Goal: Find specific page/section: Find specific page/section

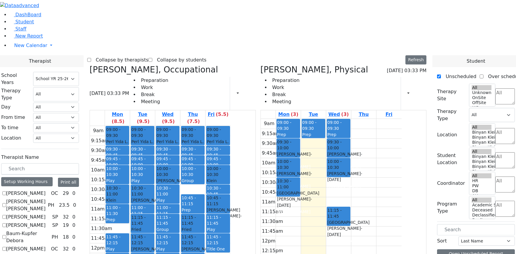
select select "212"
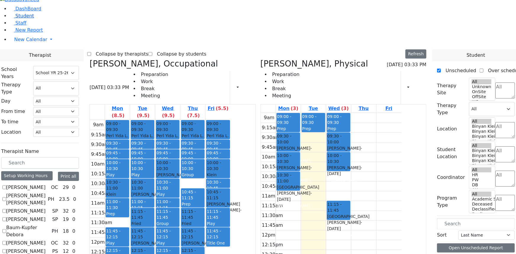
scroll to position [80, 0]
click at [24, 19] on span "Student" at bounding box center [24, 16] width 19 height 6
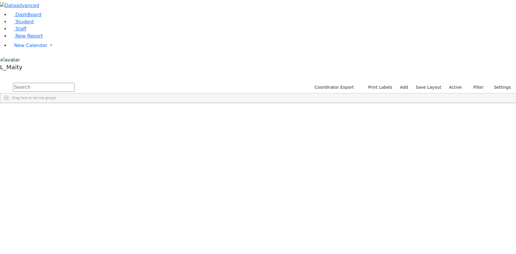
scroll to position [2337, 0]
click at [100, 240] on div "[PERSON_NAME]" at bounding box center [82, 244] width 33 height 8
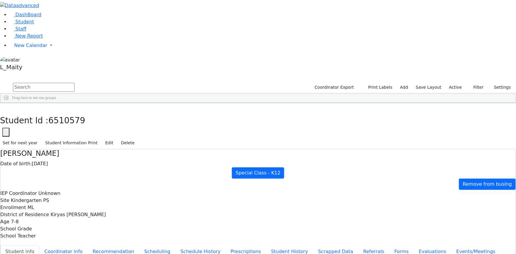
scroll to position [0, 0]
drag, startPoint x: 103, startPoint y: 9, endPoint x: 98, endPoint y: 19, distance: 11.0
click at [6, 108] on icon "button" at bounding box center [4, 110] width 3 height 4
click at [74, 83] on input "text" at bounding box center [43, 87] width 61 height 9
click at [133, 112] on div "04/29/2018" at bounding box center [116, 116] width 33 height 8
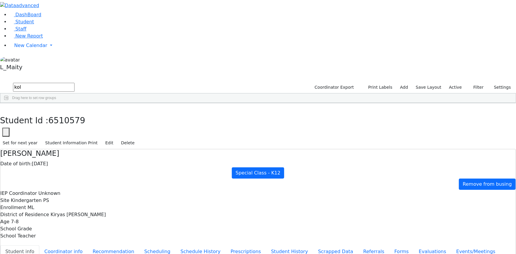
click at [133, 112] on div "04/29/2018" at bounding box center [116, 116] width 33 height 8
click at [6, 108] on icon "button" at bounding box center [4, 110] width 3 height 4
click at [74, 83] on input "kol" at bounding box center [43, 87] width 61 height 9
click at [100, 112] on div "Nechama" at bounding box center [82, 116] width 33 height 8
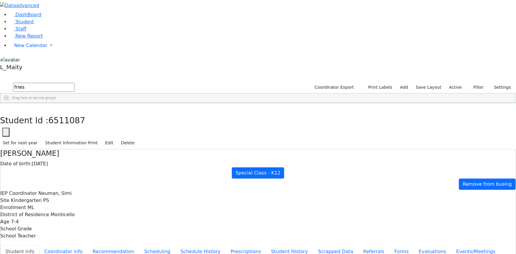
click at [100, 112] on div "Nechama" at bounding box center [82, 116] width 33 height 8
click at [9, 103] on button "button" at bounding box center [4, 109] width 9 height 12
click at [74, 83] on input "fries" at bounding box center [43, 87] width 61 height 9
type input "feiv"
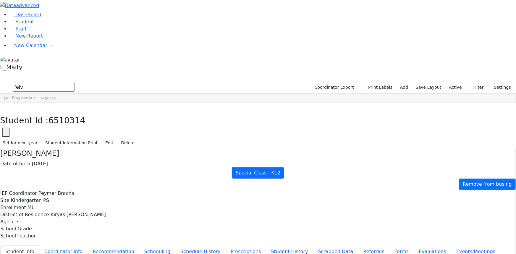
click at [34, 25] on link "Student" at bounding box center [21, 22] width 25 height 6
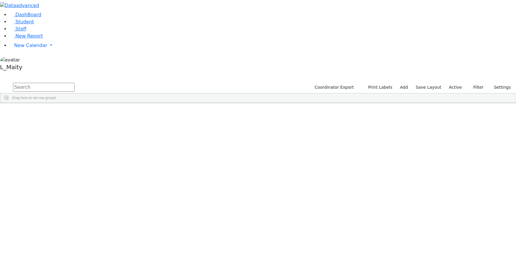
scroll to position [456, 0]
click at [66, 150] on div "Faivelson" at bounding box center [49, 154] width 33 height 8
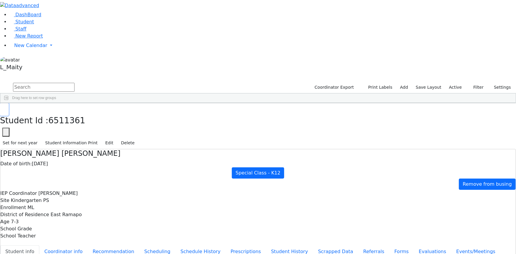
click at [6, 108] on icon "button" at bounding box center [4, 110] width 3 height 4
click at [66, 126] on div "Ellenbogen" at bounding box center [49, 130] width 33 height 8
click at [27, 39] on span "New Report" at bounding box center [28, 36] width 27 height 6
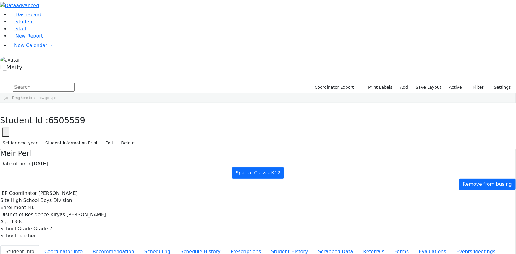
scroll to position [2337, 0]
click at [19, 48] on span "New Calendar" at bounding box center [30, 46] width 33 height 6
click at [20, 60] on span "Calendar" at bounding box center [23, 57] width 21 height 6
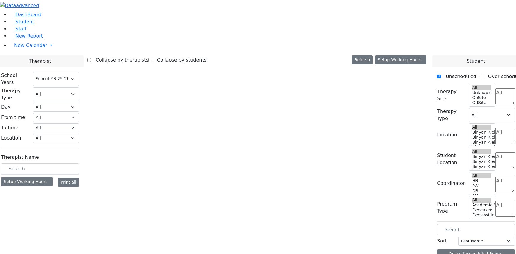
select select "212"
select select "1"
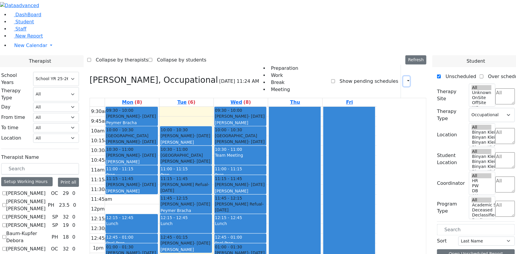
click at [403, 76] on button "button" at bounding box center [406, 81] width 6 height 10
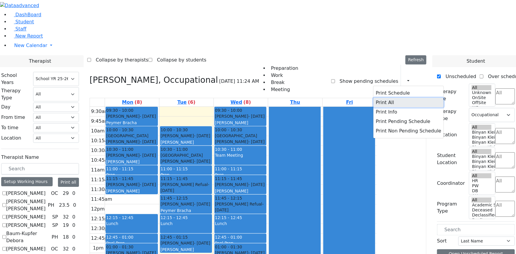
click at [377, 98] on button "Print All" at bounding box center [408, 102] width 70 height 9
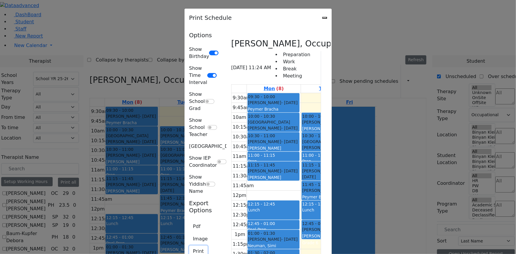
click at [189, 246] on button "Print" at bounding box center [198, 251] width 19 height 11
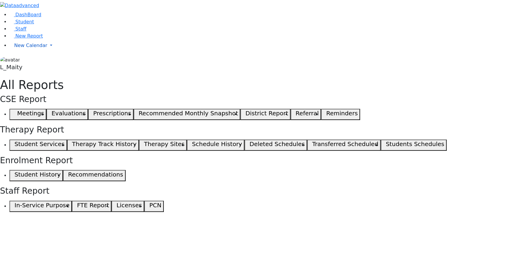
click at [39, 48] on span "New Calendar" at bounding box center [30, 46] width 33 height 6
click at [34, 61] on link "Calendar" at bounding box center [23, 57] width 21 height 7
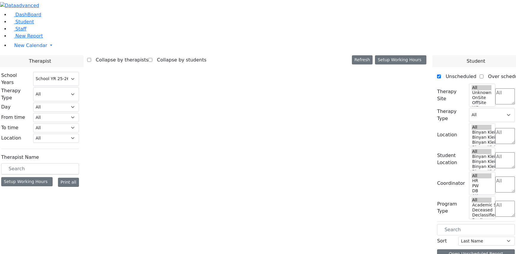
select select "212"
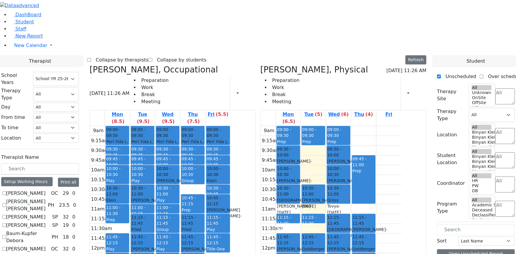
click at [90, 65] on icon at bounding box center [90, 70] width 0 height 10
select select "2"
checkbox input "false"
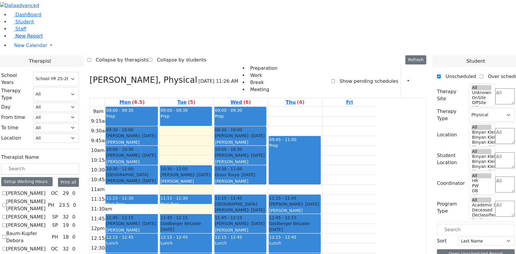
click at [25, 39] on span "New Report" at bounding box center [28, 36] width 27 height 6
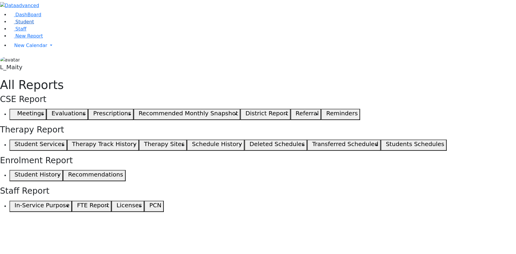
click at [25, 25] on span "Student" at bounding box center [24, 22] width 19 height 6
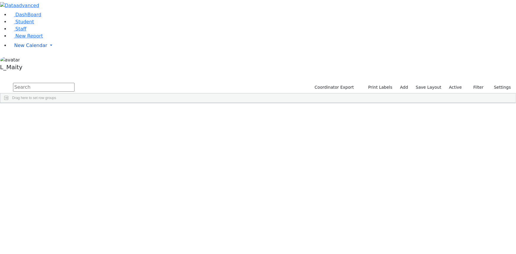
click at [17, 48] on span "New Calendar" at bounding box center [30, 46] width 33 height 6
click at [21, 60] on span "Calendar" at bounding box center [23, 57] width 21 height 6
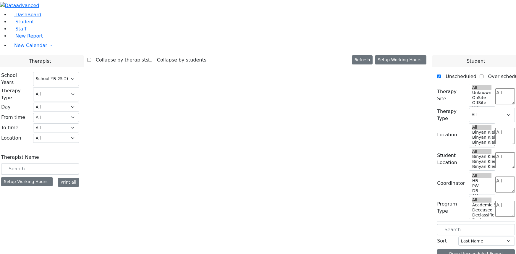
select select "212"
select select "2"
